Goal: Information Seeking & Learning: Understand process/instructions

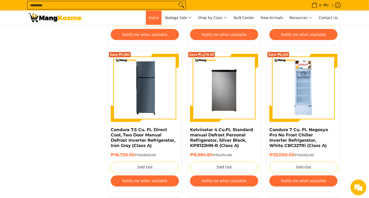
scroll to position [499, 0]
click at [149, 20] on span "Home" at bounding box center [154, 17] width 10 height 5
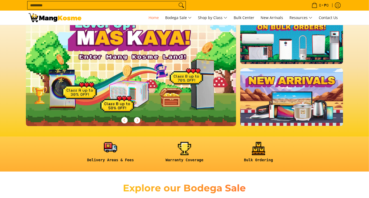
click at [113, 152] on link at bounding box center [110, 154] width 69 height 25
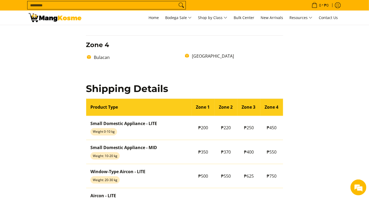
scroll to position [353, 0]
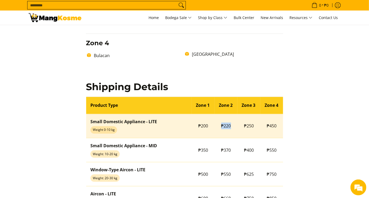
drag, startPoint x: 231, startPoint y: 125, endPoint x: 221, endPoint y: 124, distance: 10.3
click at [221, 124] on td "₱220" at bounding box center [226, 126] width 23 height 24
copy span "₱220"
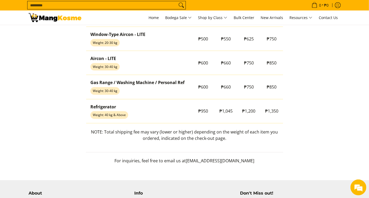
scroll to position [499, 0]
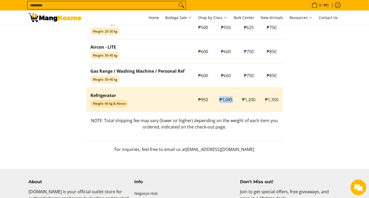
drag, startPoint x: 234, startPoint y: 98, endPoint x: 218, endPoint y: 98, distance: 15.9
click at [218, 98] on td "₱1,045" at bounding box center [226, 100] width 23 height 24
copy span "₱1,045"
